Goal: Find contact information: Find contact information

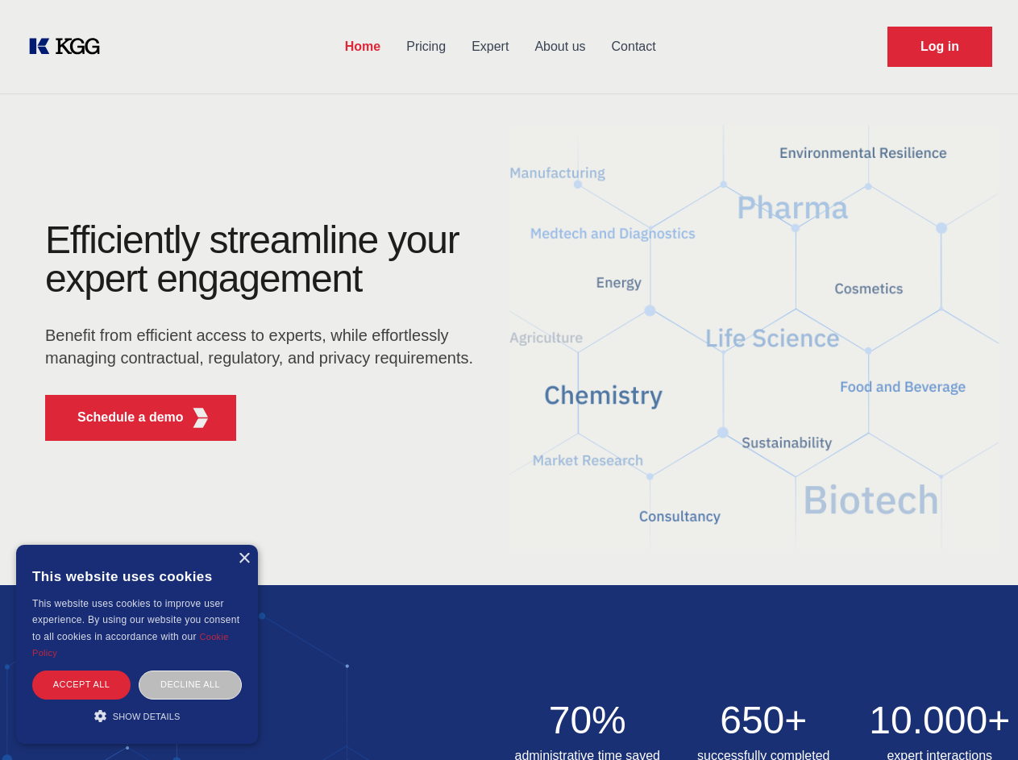
click at [509, 380] on div "Efficiently streamline your expert engagement Benefit from efficient access to …" at bounding box center [264, 337] width 490 height 233
click at [121, 418] on p "Schedule a demo" at bounding box center [130, 417] width 106 height 19
click at [244, 559] on div "× This website uses cookies This website uses cookies to improve user experienc…" at bounding box center [137, 644] width 242 height 199
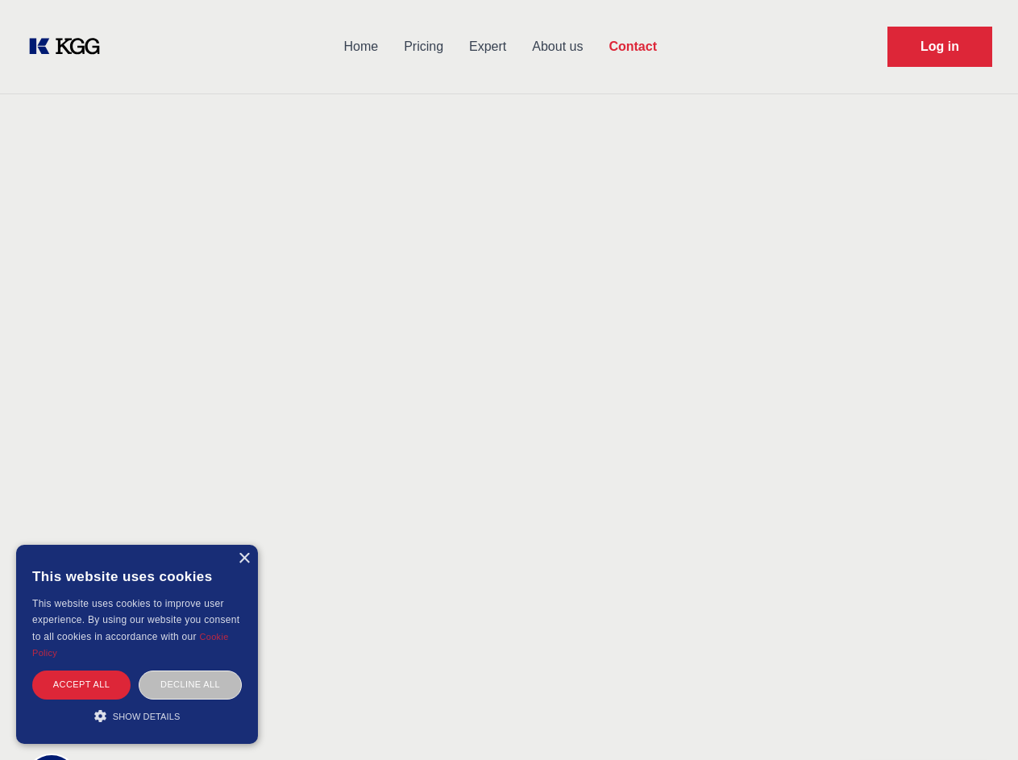
click at [81, 685] on div "Accept all" at bounding box center [81, 685] width 98 height 28
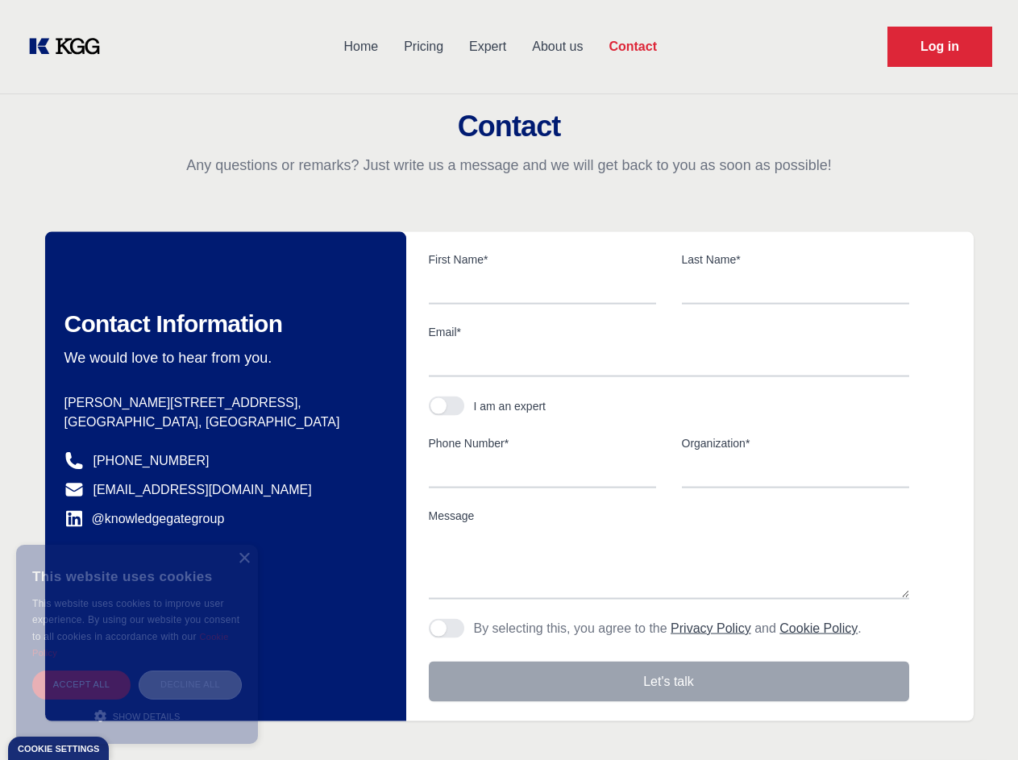
click at [190, 685] on div "Decline all" at bounding box center [190, 685] width 103 height 28
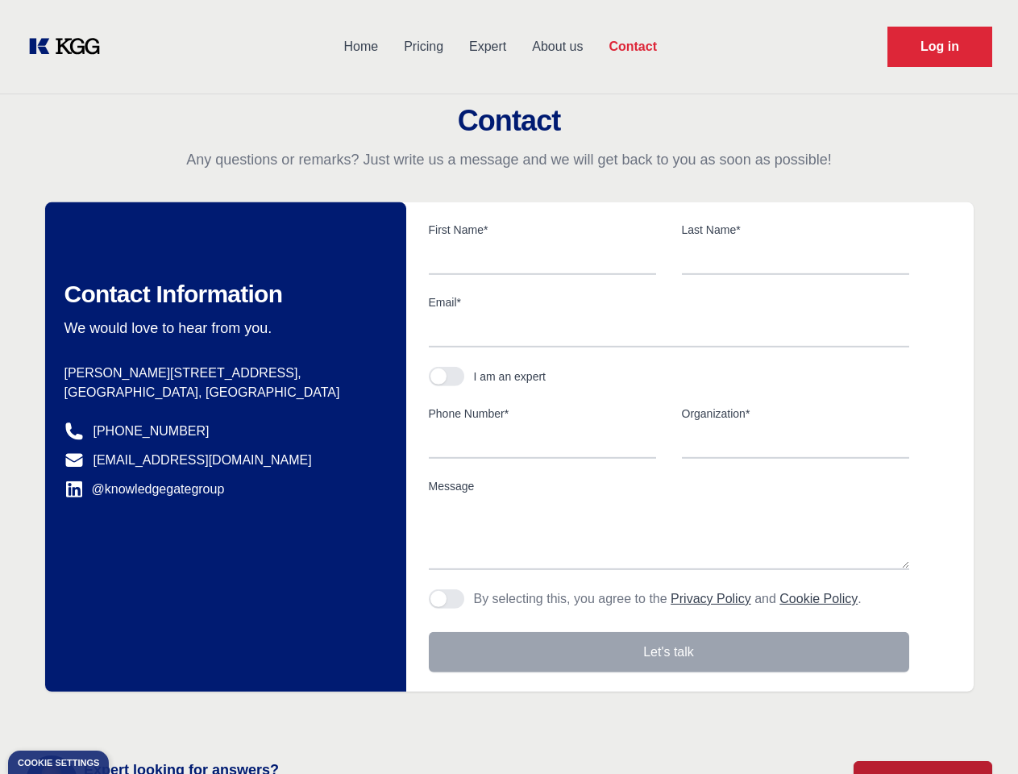
click at [137, 716] on main "Contact Any questions or remarks? Just write us a message and we will get back …" at bounding box center [509, 419] width 1018 height 839
